Goal: Navigation & Orientation: Find specific page/section

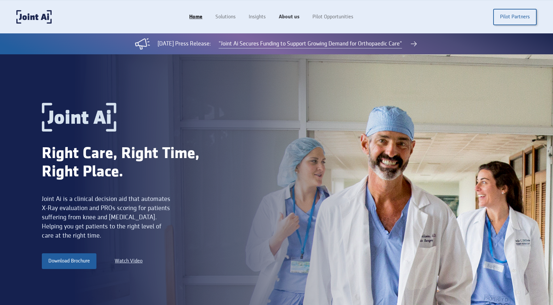
click at [290, 17] on link "About us" at bounding box center [289, 17] width 34 height 12
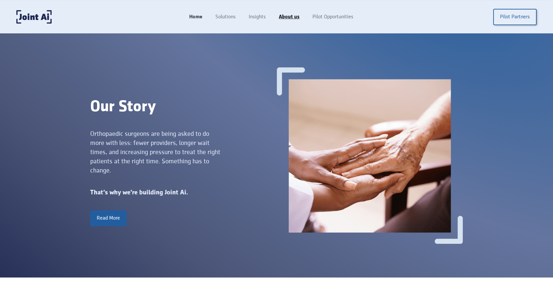
click at [197, 18] on link "Home" at bounding box center [196, 17] width 26 height 12
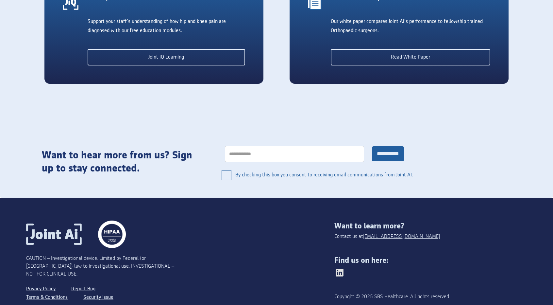
scroll to position [1424, 0]
